Goal: Information Seeking & Learning: Learn about a topic

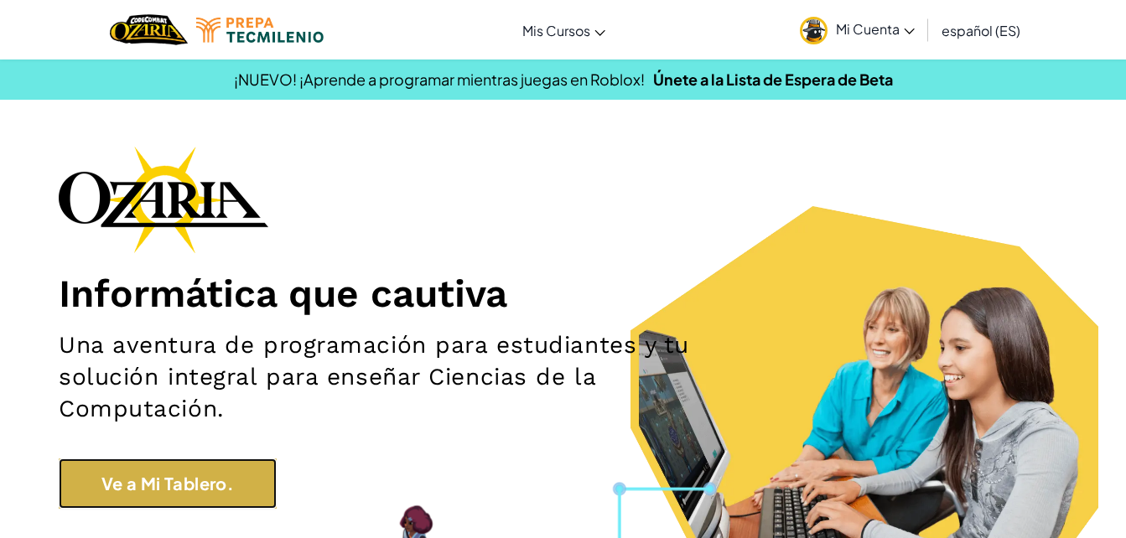
click at [240, 464] on link "Ve a Mi Tablero." at bounding box center [168, 484] width 218 height 50
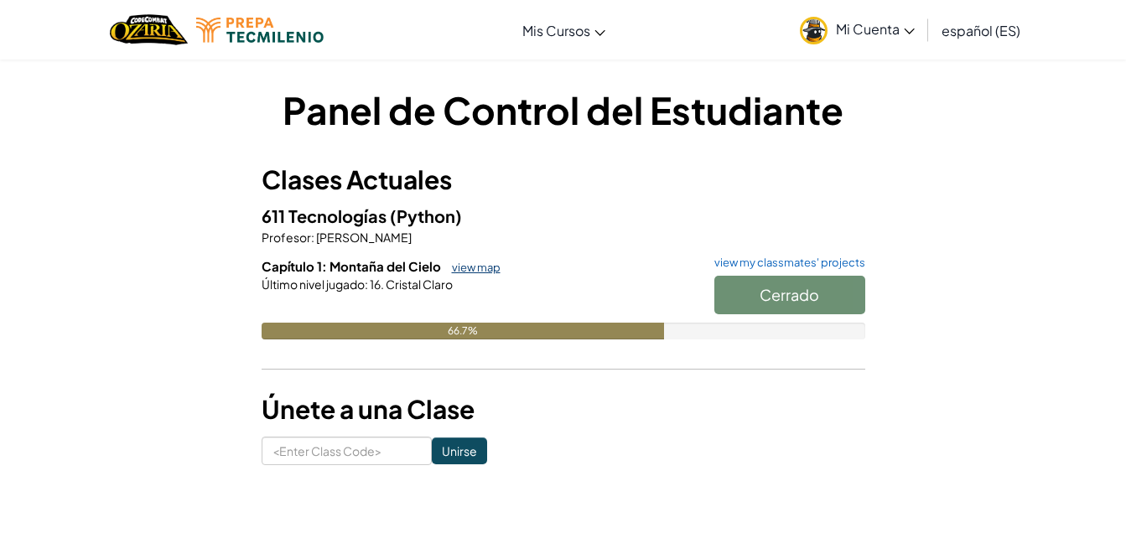
click at [478, 267] on link "view map" at bounding box center [472, 267] width 57 height 13
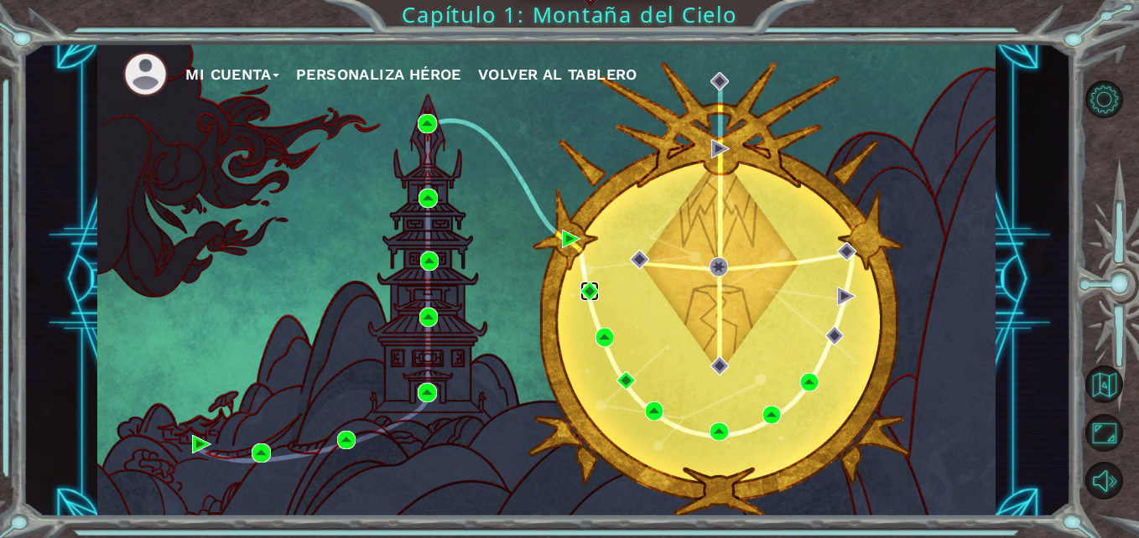
click at [583, 293] on img at bounding box center [589, 291] width 18 height 18
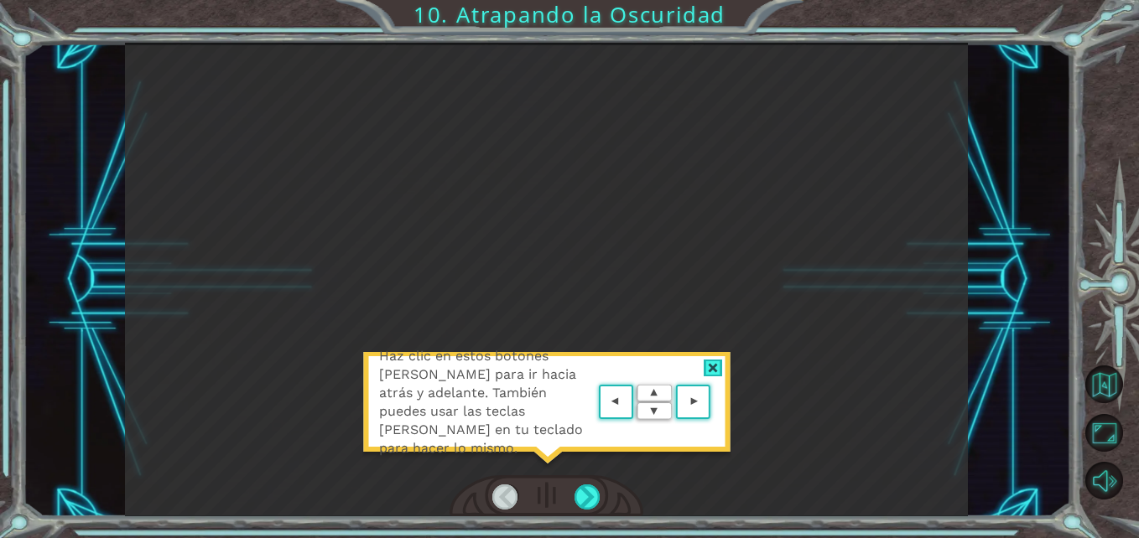
click at [714, 402] on area at bounding box center [714, 402] width 0 height 0
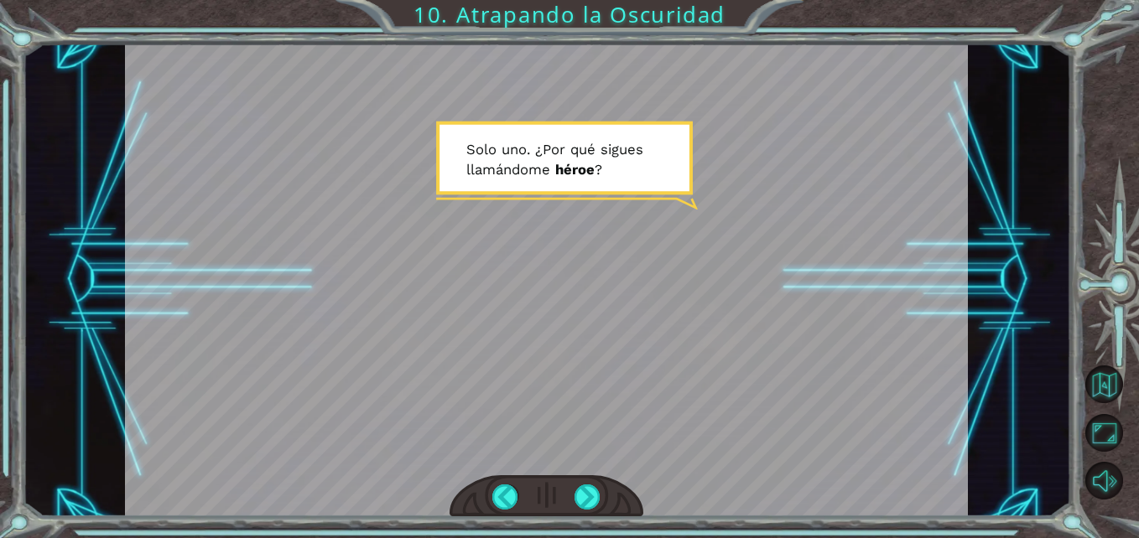
click at [636, 150] on div at bounding box center [546, 280] width 843 height 474
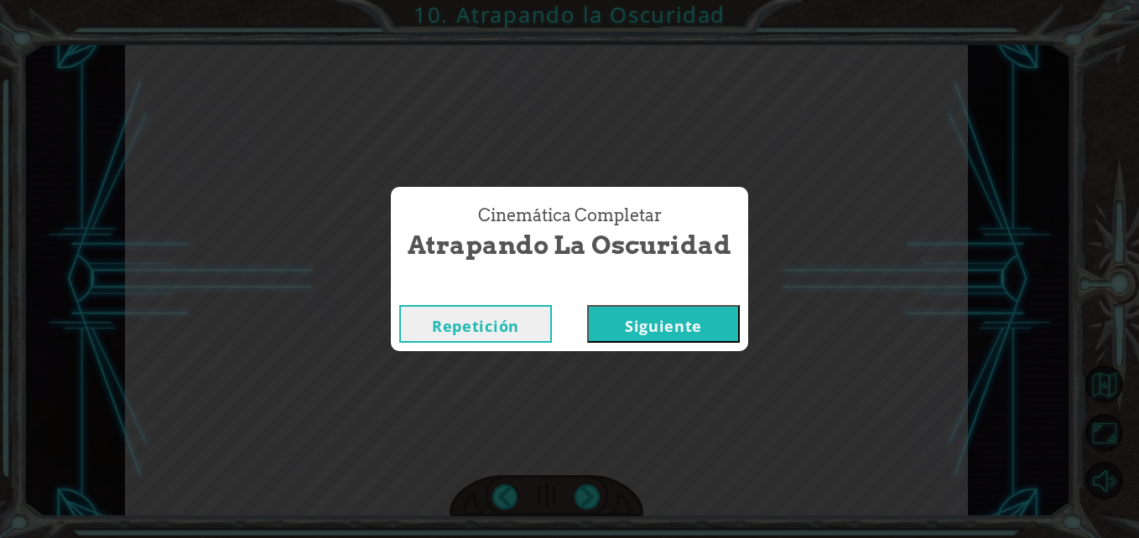
click at [646, 336] on button "Siguiente" at bounding box center [663, 324] width 153 height 38
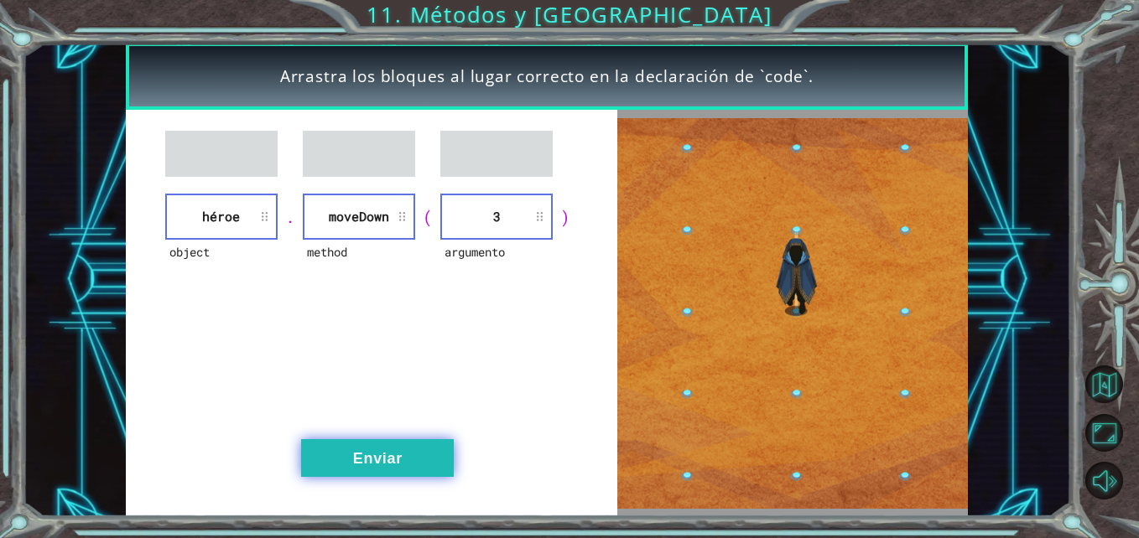
click at [368, 464] on button "Enviar" at bounding box center [377, 458] width 153 height 38
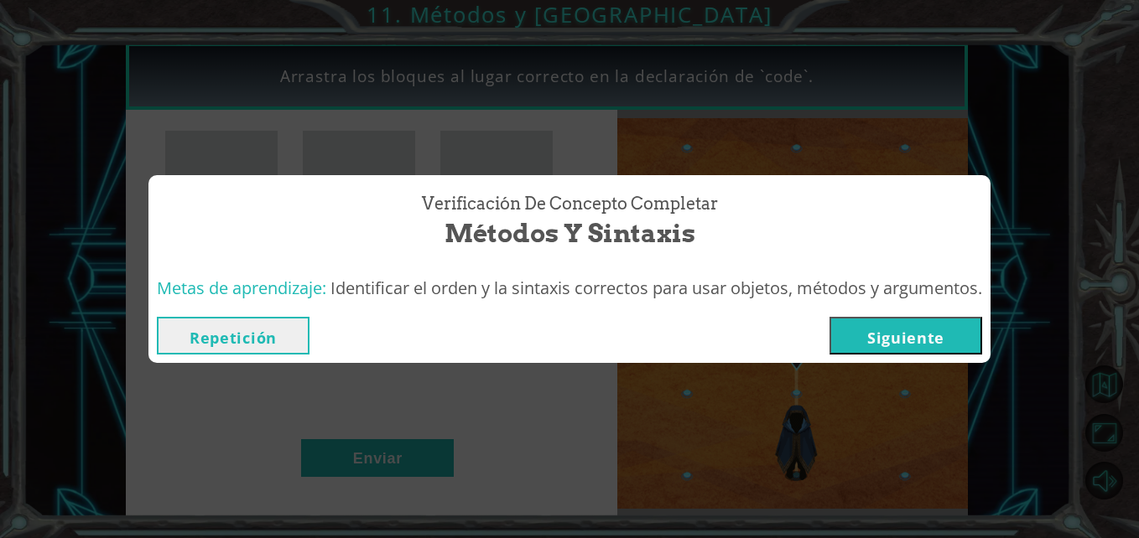
click at [859, 349] on button "Siguiente" at bounding box center [905, 336] width 153 height 38
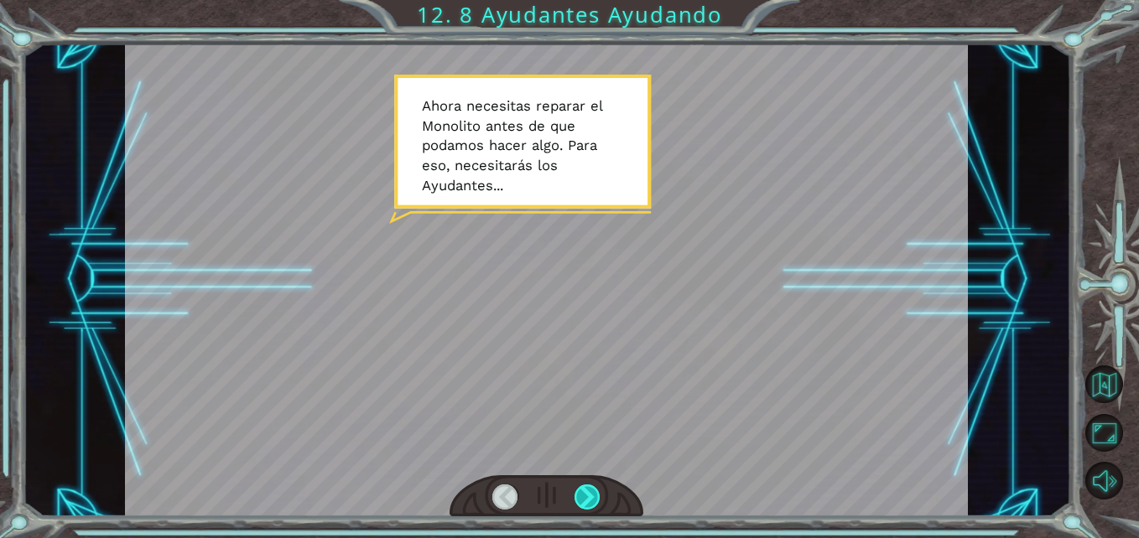
click at [594, 491] on div at bounding box center [587, 498] width 26 height 26
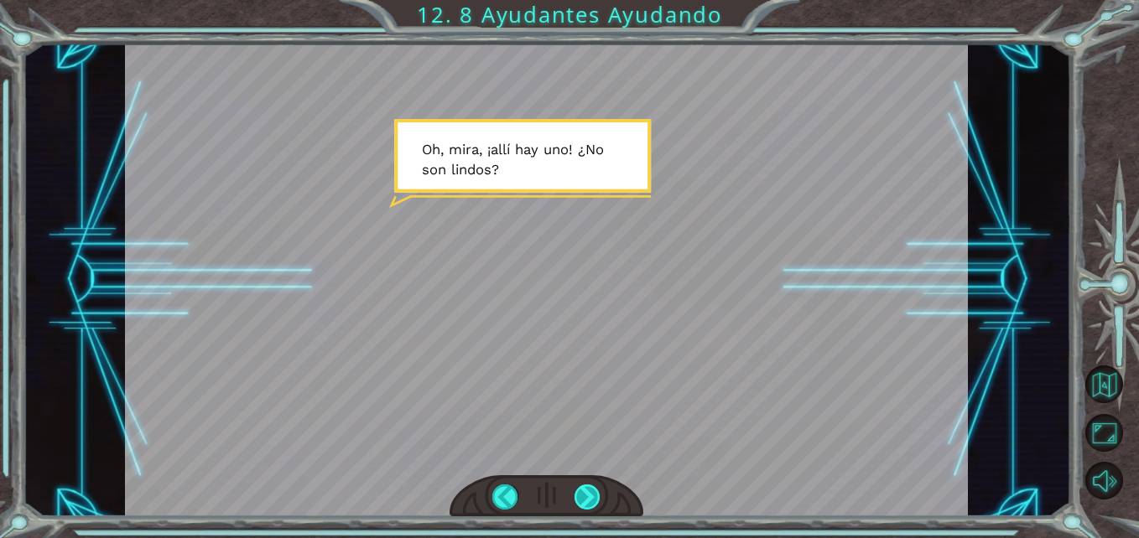
click at [589, 495] on div at bounding box center [587, 498] width 26 height 26
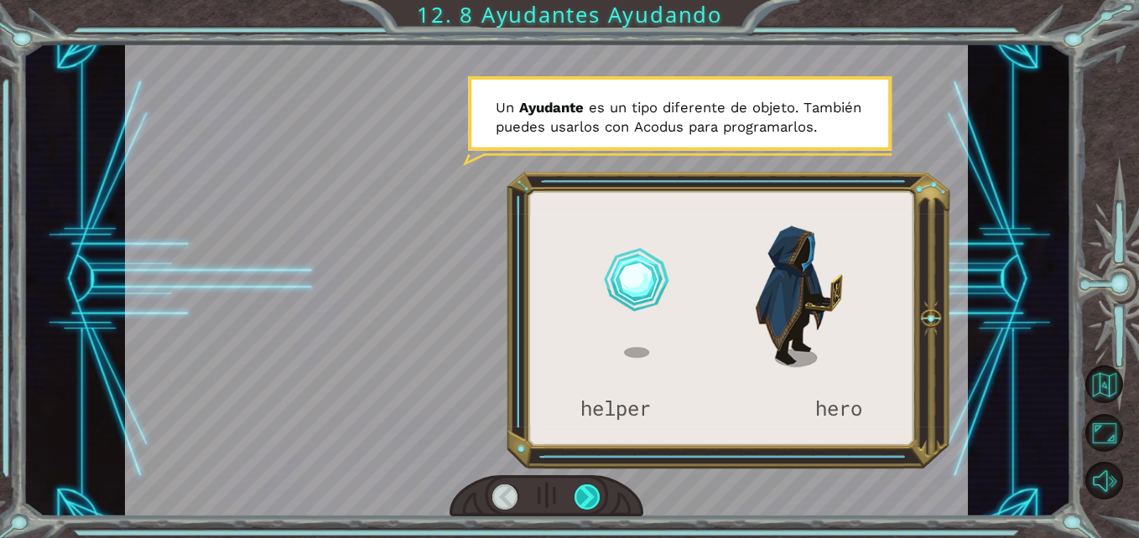
click at [589, 495] on div at bounding box center [587, 498] width 26 height 26
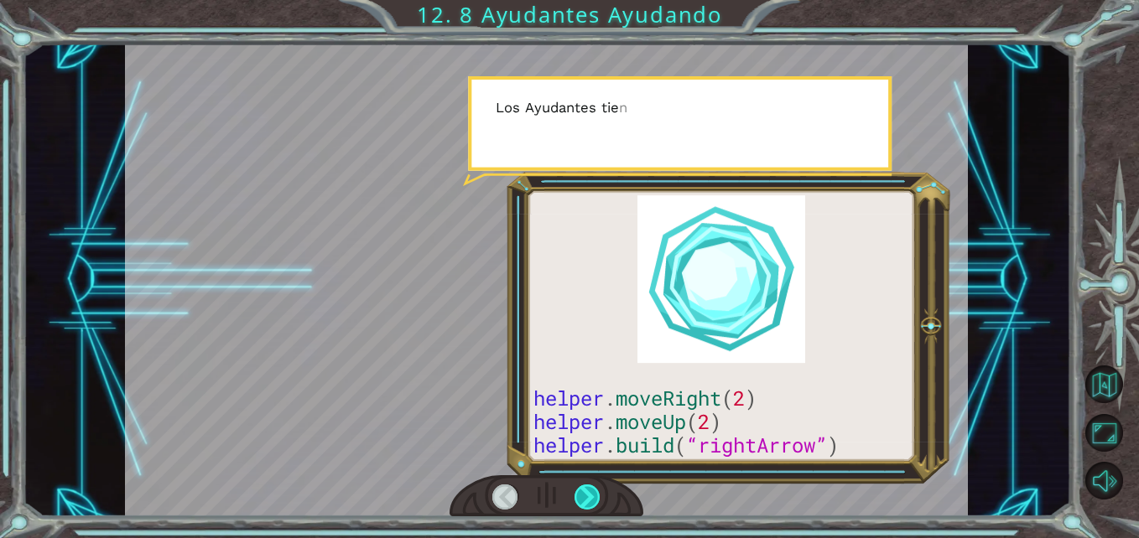
click at [589, 495] on div at bounding box center [587, 498] width 26 height 26
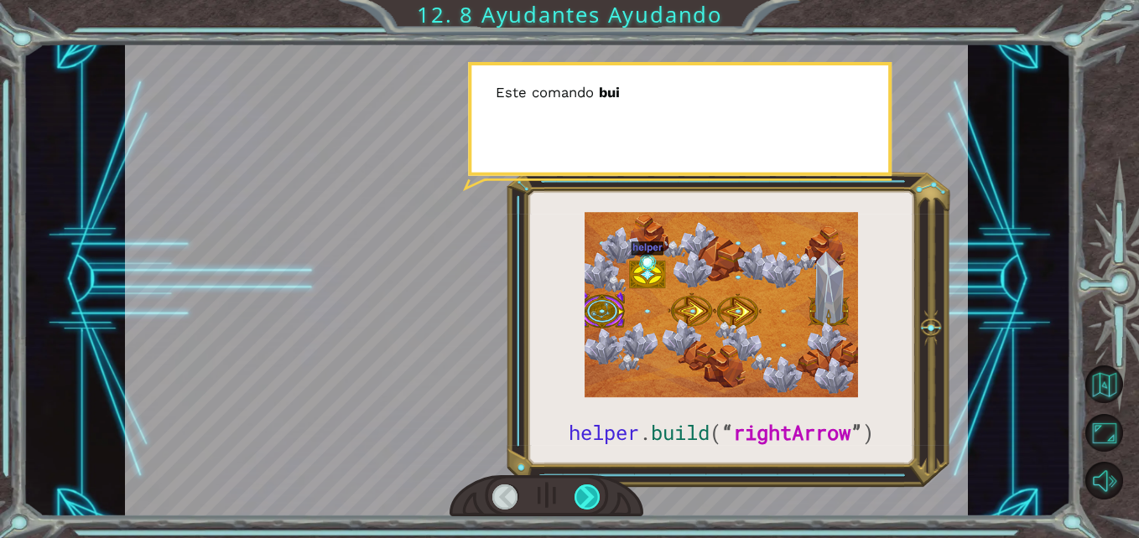
click at [589, 495] on div at bounding box center [587, 498] width 26 height 26
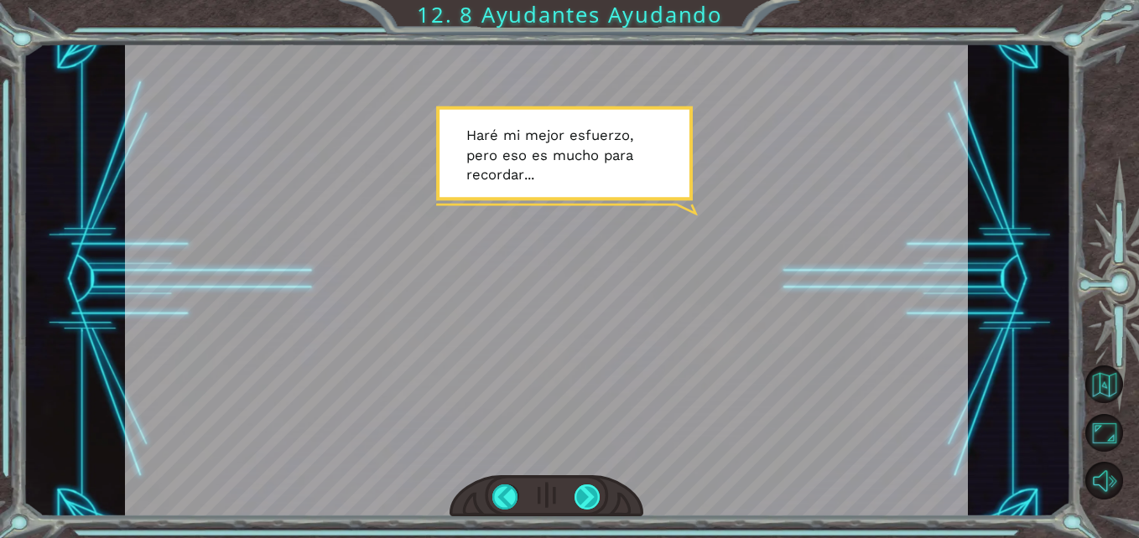
click at [589, 495] on div at bounding box center [587, 498] width 26 height 26
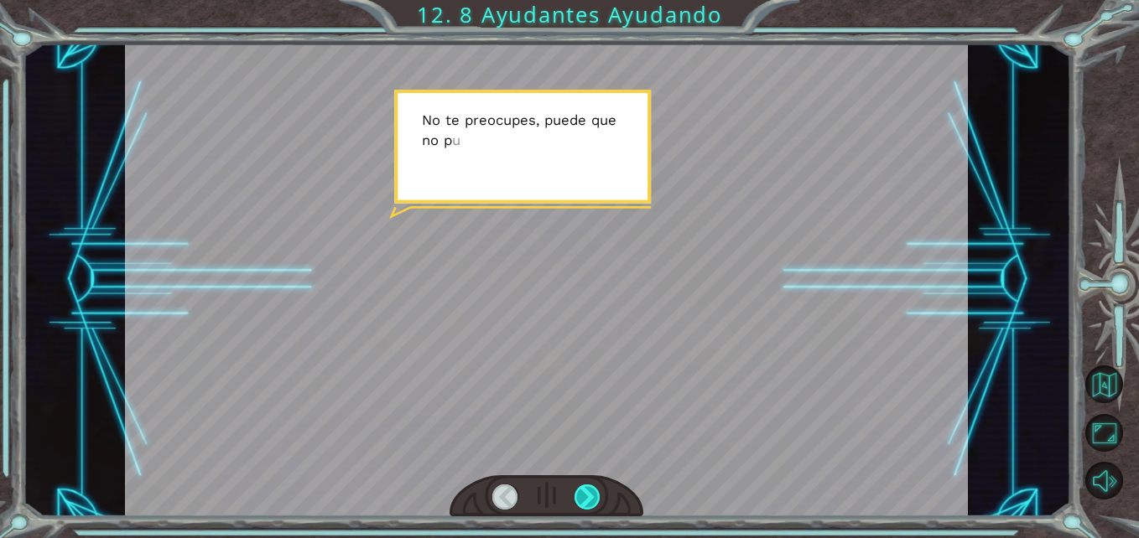
click at [589, 495] on div at bounding box center [587, 498] width 26 height 26
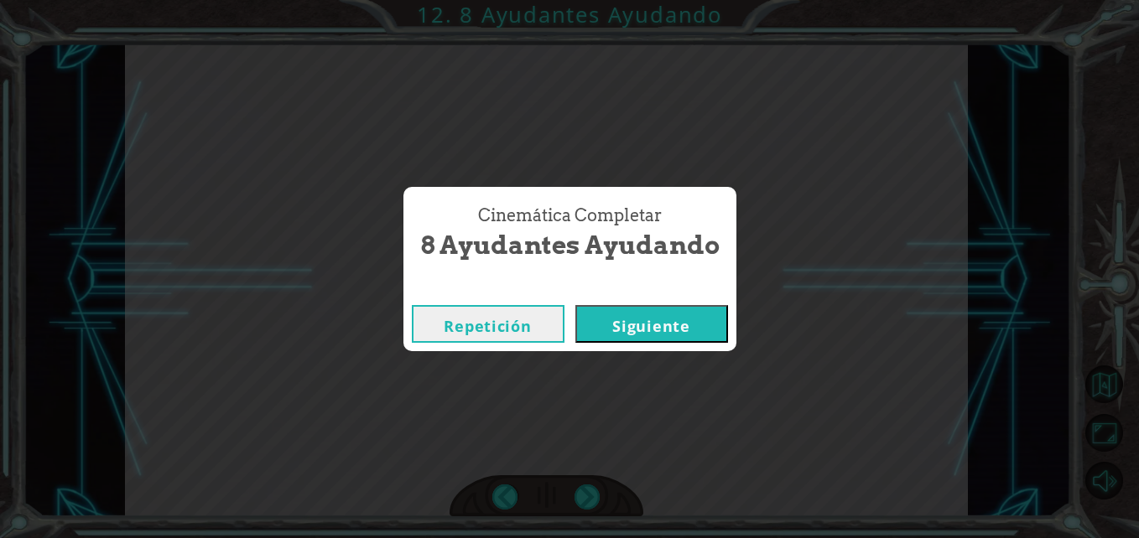
click at [620, 311] on button "Siguiente" at bounding box center [651, 324] width 153 height 38
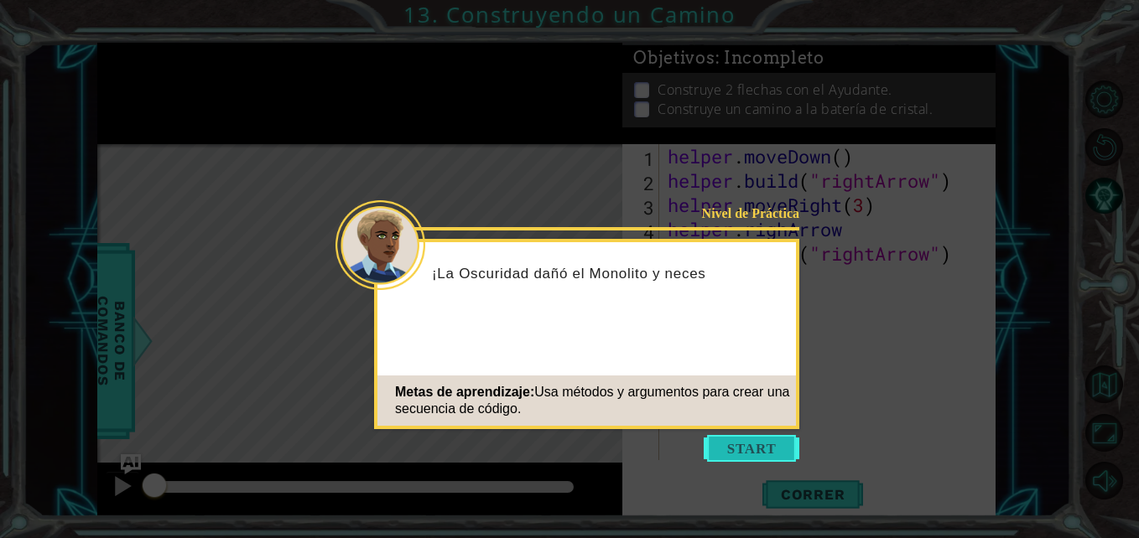
click at [743, 441] on button "Start" at bounding box center [751, 448] width 96 height 27
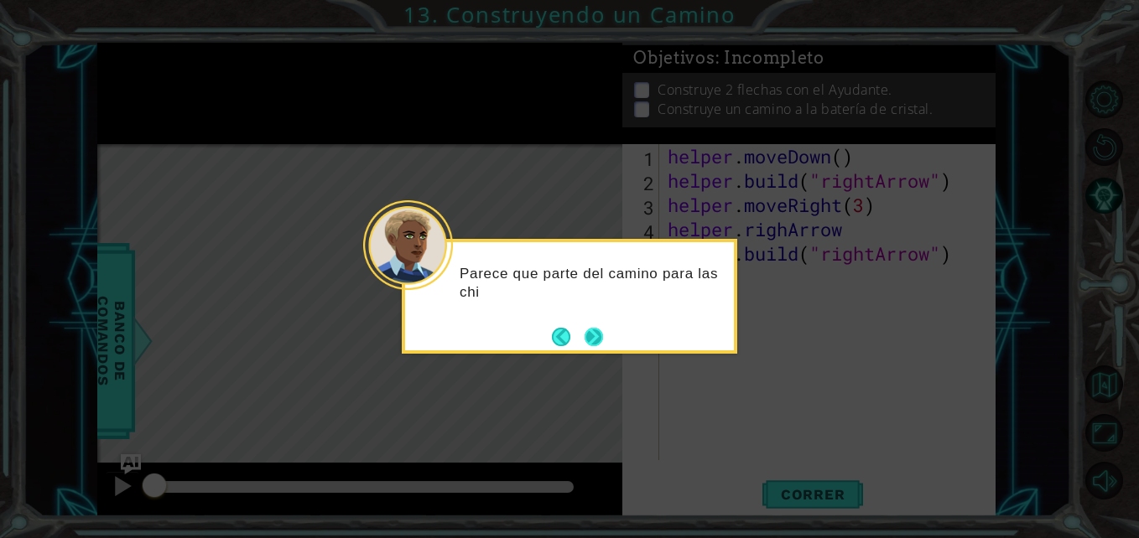
click at [590, 335] on button "Next" at bounding box center [593, 336] width 19 height 19
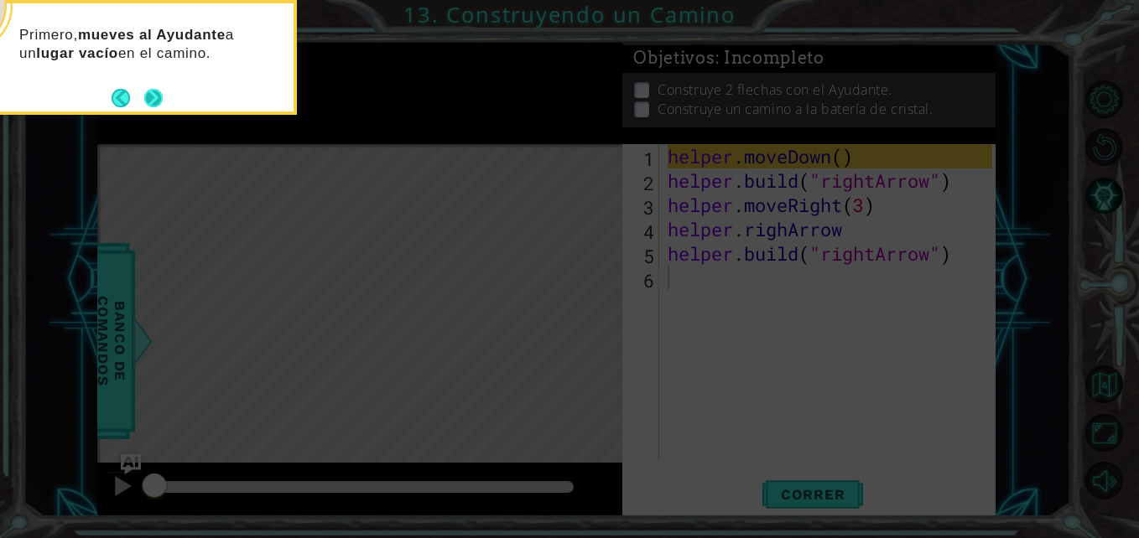
click at [153, 97] on button "Next" at bounding box center [153, 98] width 18 height 18
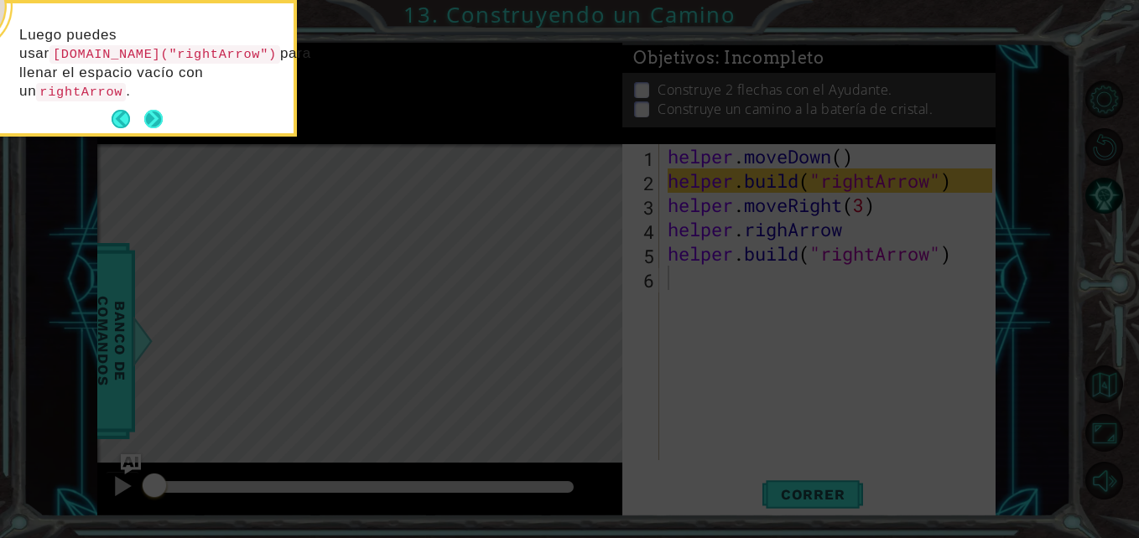
click at [150, 114] on button "Next" at bounding box center [153, 119] width 19 height 19
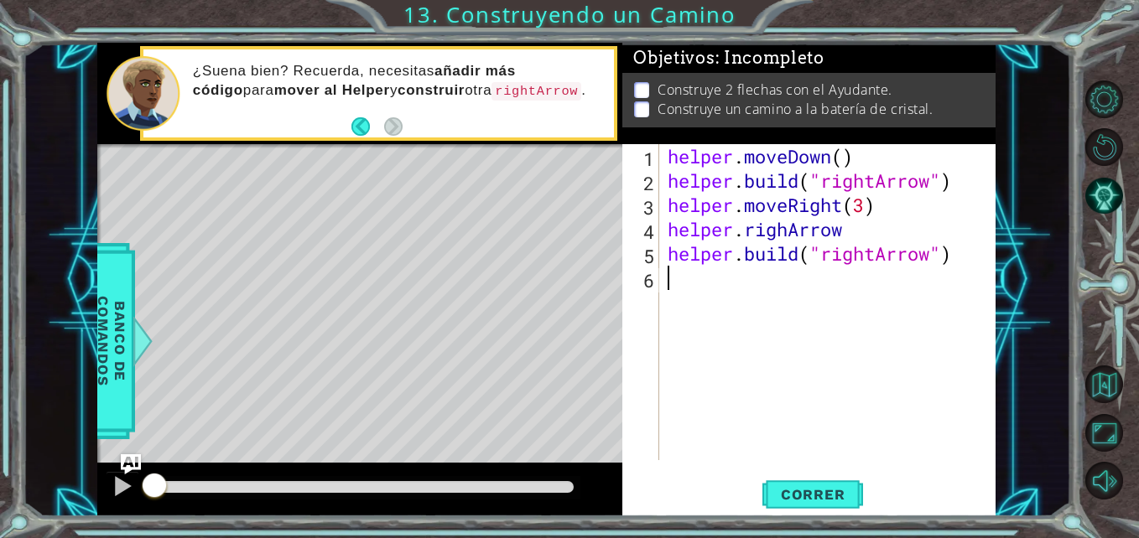
click at [667, 277] on div "helper . moveDown ( ) helper . build ( "rightArrow" ) helper . moveRight ( 3 ) …" at bounding box center [831, 326] width 335 height 365
click at [670, 292] on div "helper . moveDown ( ) helper . build ( "rightArrow" ) helper . moveRight ( 3 ) …" at bounding box center [831, 326] width 335 height 365
click at [807, 493] on span "Correr" at bounding box center [813, 494] width 98 height 17
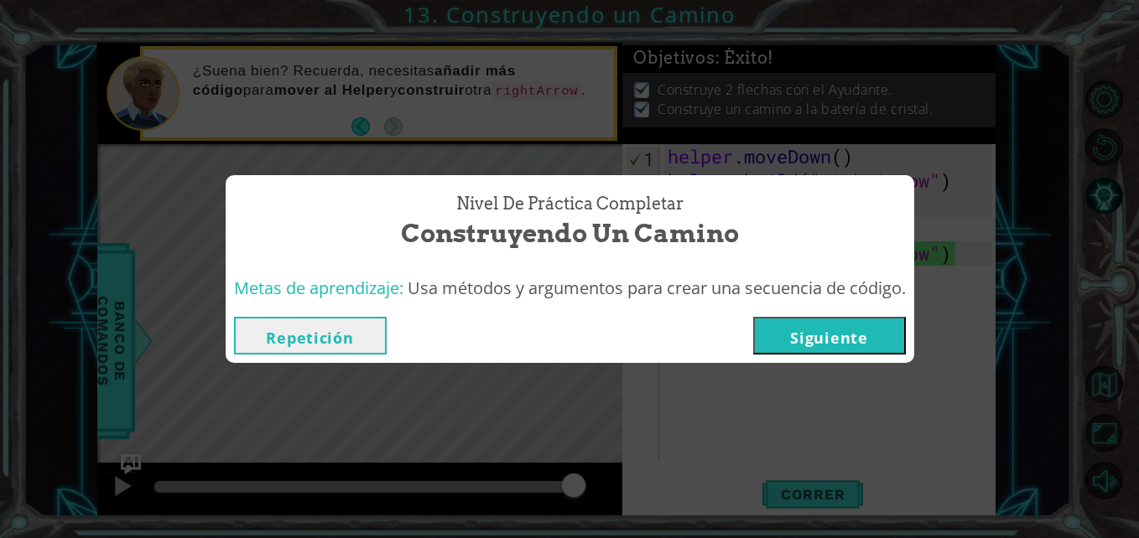
click at [858, 324] on button "Siguiente" at bounding box center [829, 336] width 153 height 38
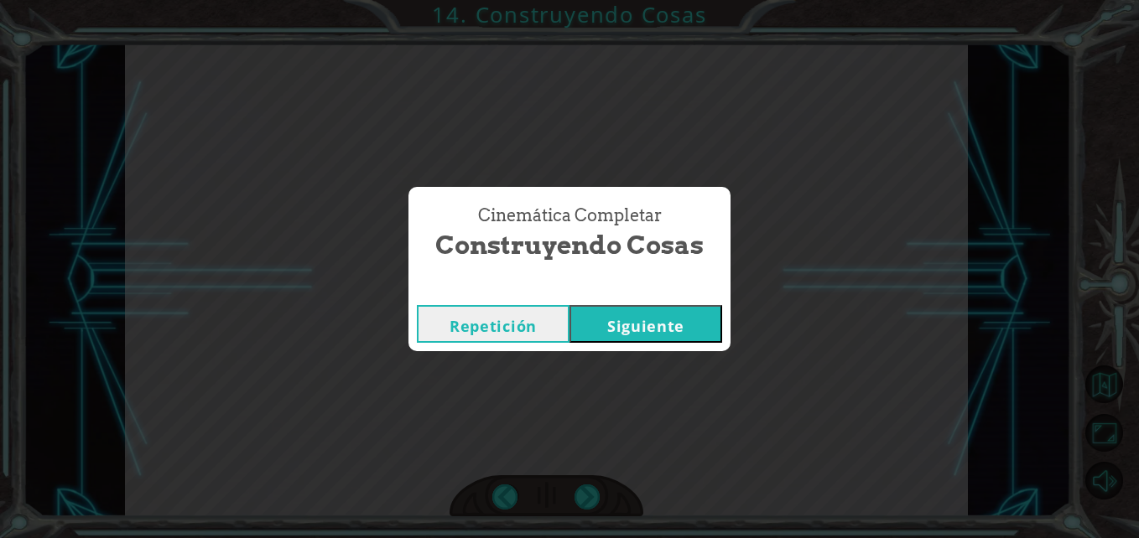
click at [688, 314] on button "Siguiente" at bounding box center [645, 324] width 153 height 38
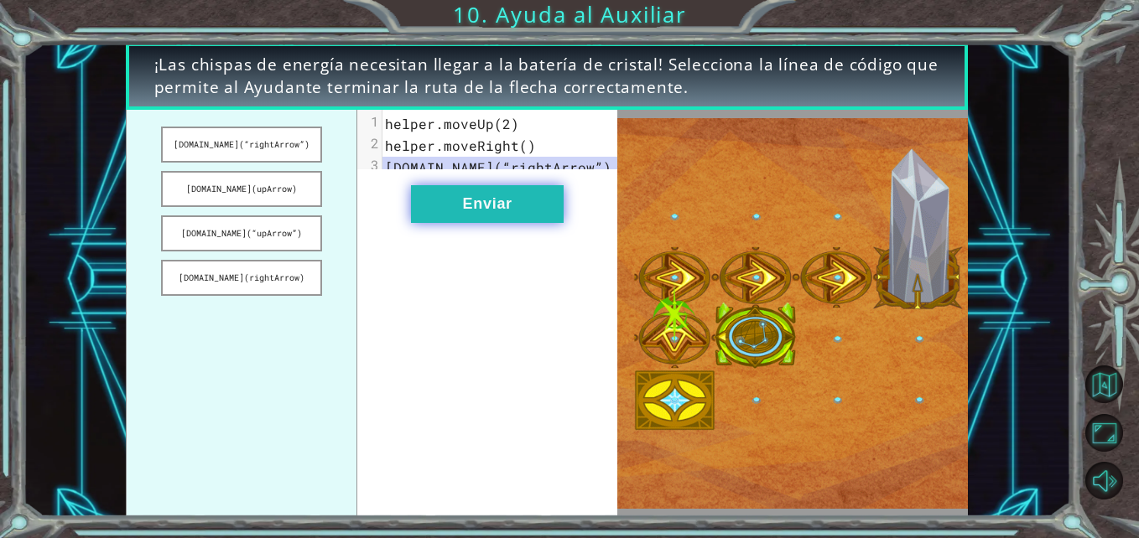
click at [507, 219] on button "Enviar" at bounding box center [487, 204] width 153 height 38
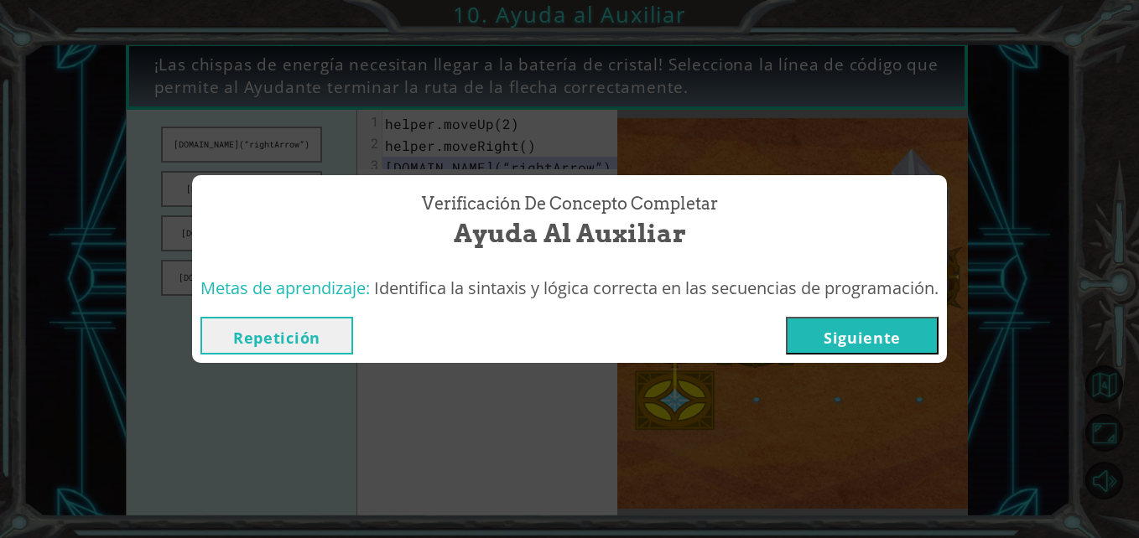
click at [822, 335] on button "Siguiente" at bounding box center [862, 336] width 153 height 38
